Goal: Navigation & Orientation: Find specific page/section

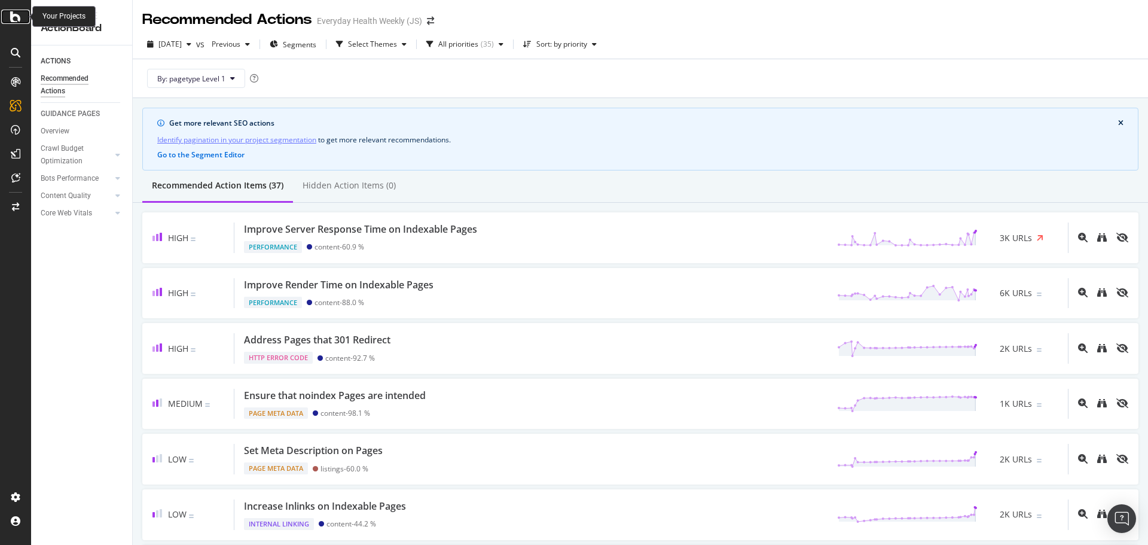
click at [9, 20] on div at bounding box center [15, 17] width 29 height 14
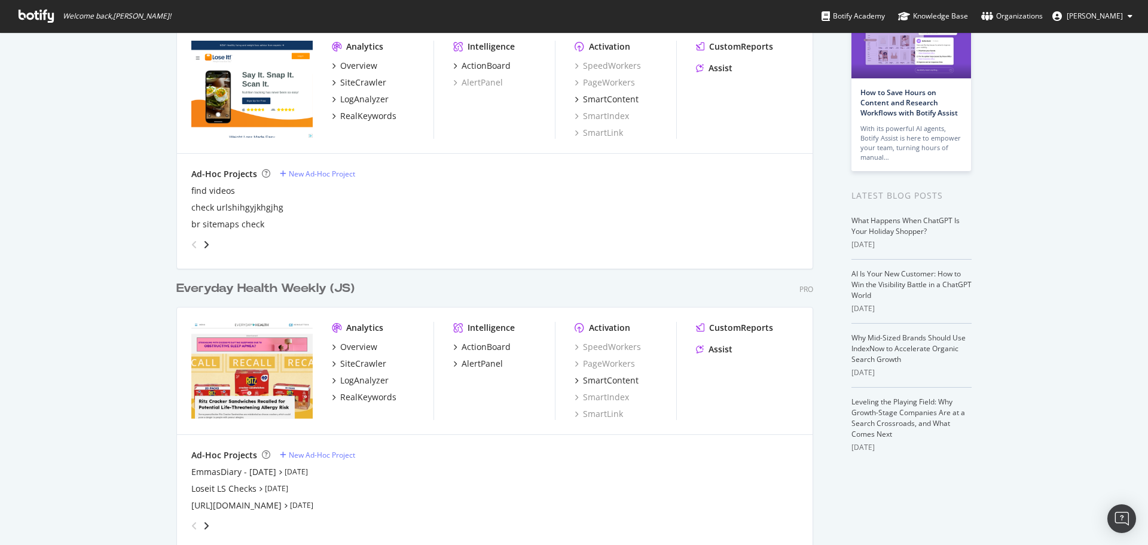
scroll to position [239, 0]
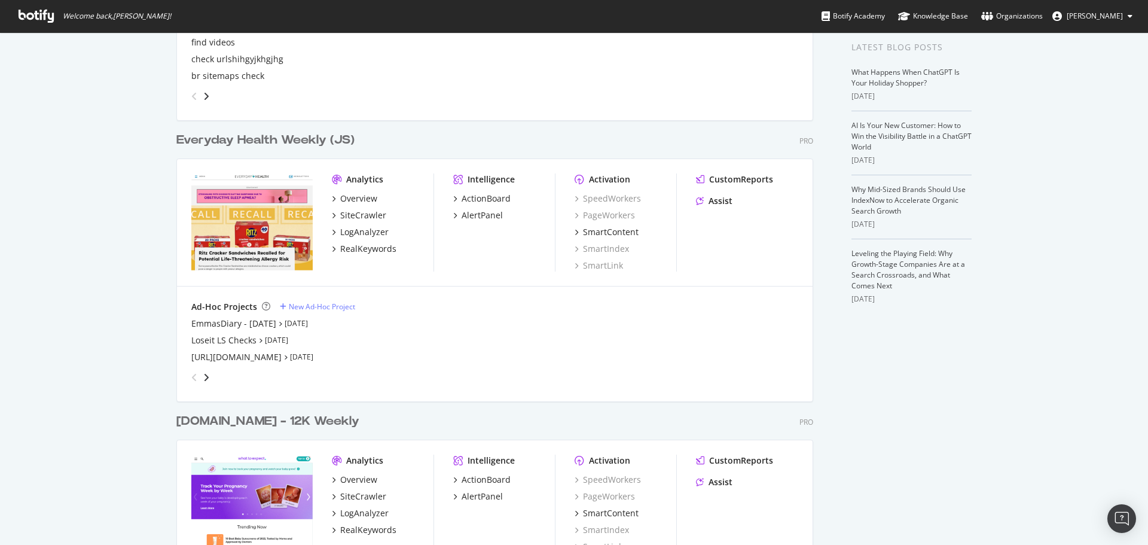
click at [261, 142] on div "Everyday Health Weekly (JS)" at bounding box center [265, 140] width 178 height 17
